Goal: Information Seeking & Learning: Learn about a topic

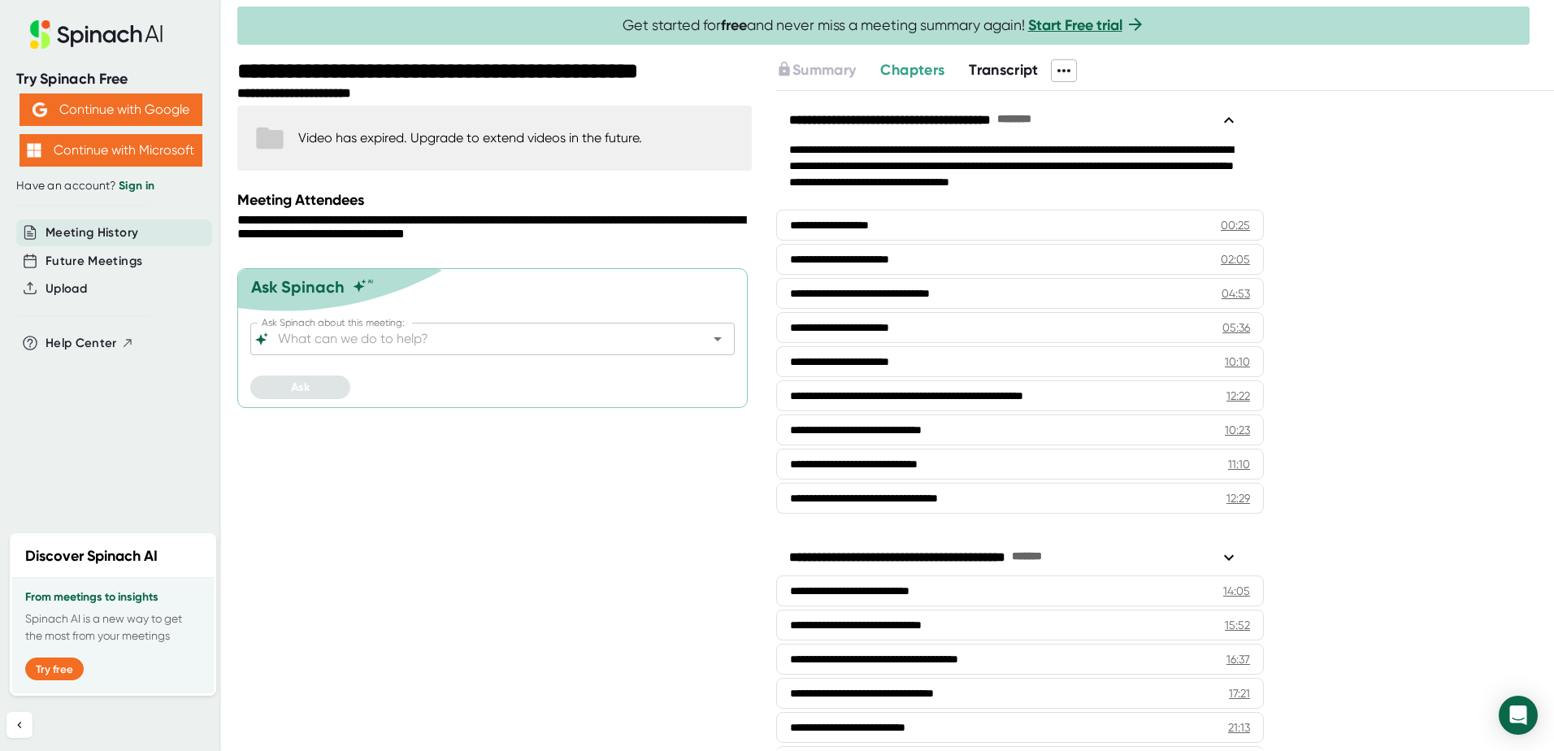
click at [1027, 70] on span "Transcript" at bounding box center [1004, 70] width 70 height 18
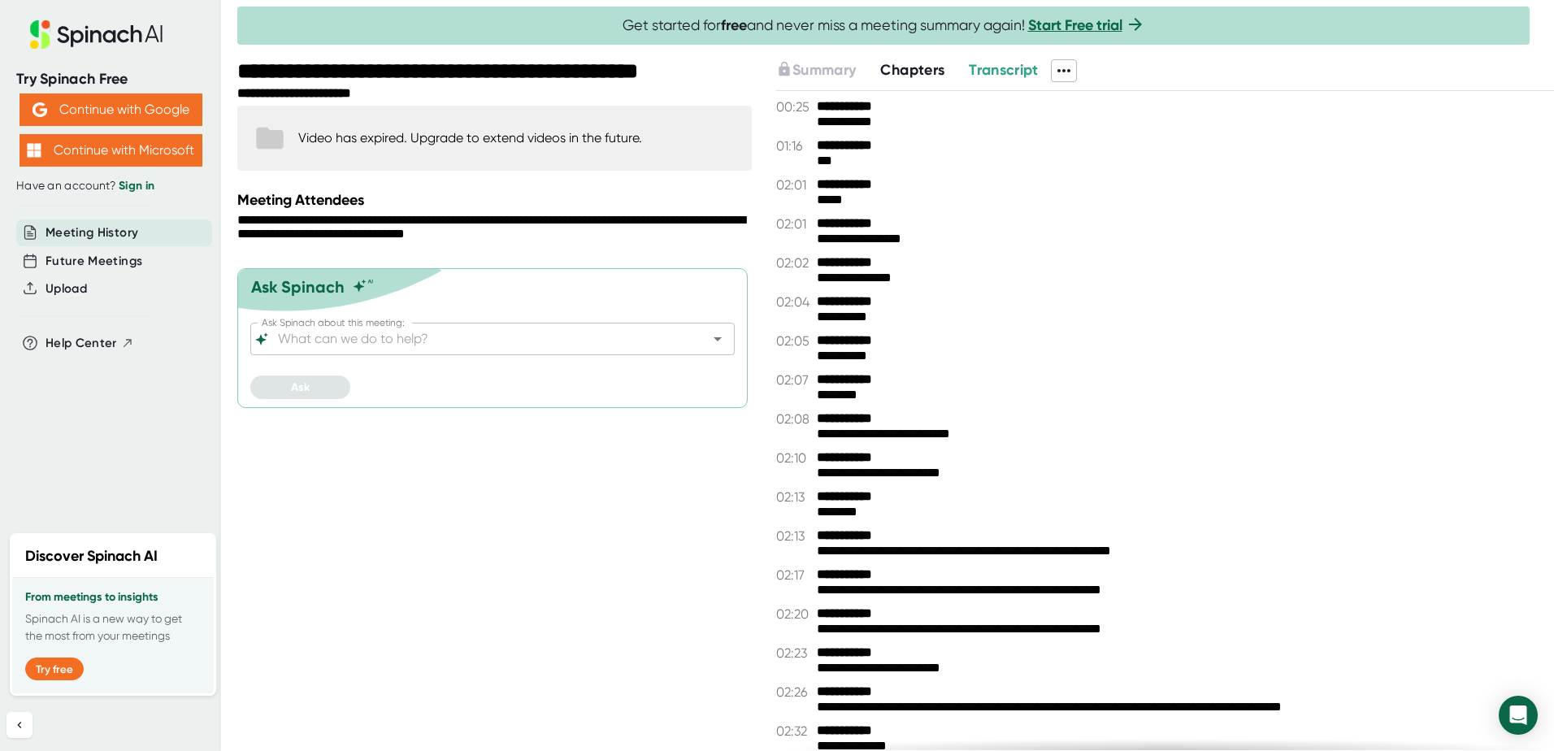
click at [1063, 68] on icon at bounding box center [1064, 71] width 20 height 20
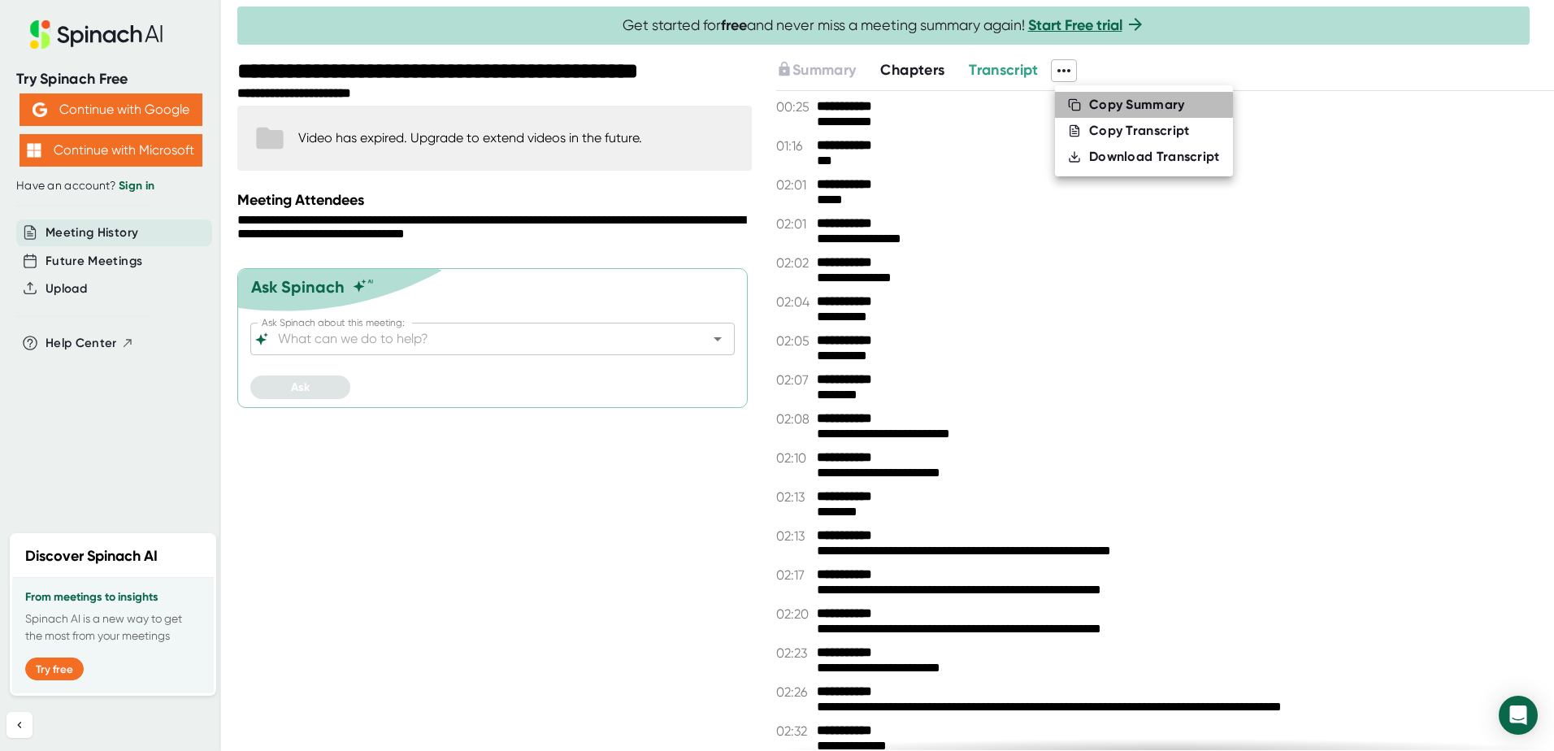
click at [1130, 98] on div "Copy Summary" at bounding box center [1137, 105] width 96 height 16
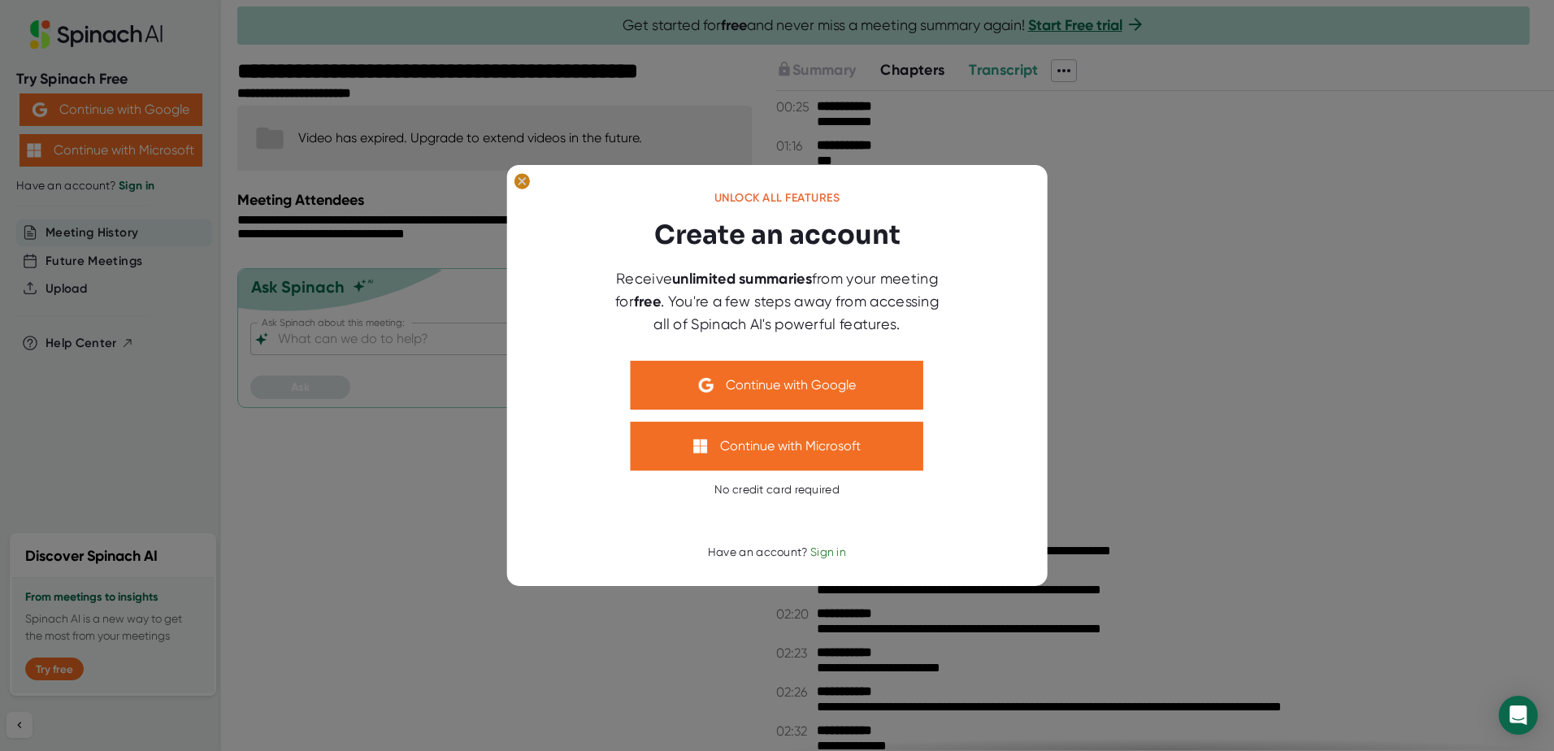
click at [528, 185] on ellipse at bounding box center [522, 181] width 15 height 16
